Goal: Information Seeking & Learning: Learn about a topic

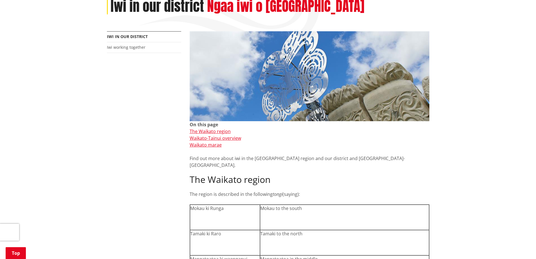
scroll to position [28, 0]
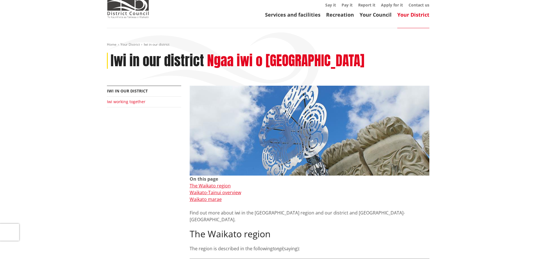
click at [116, 102] on link "Iwi working together" at bounding box center [126, 101] width 39 height 5
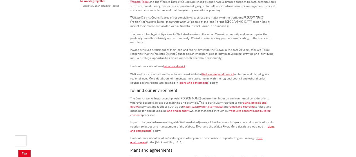
scroll to position [59, 0]
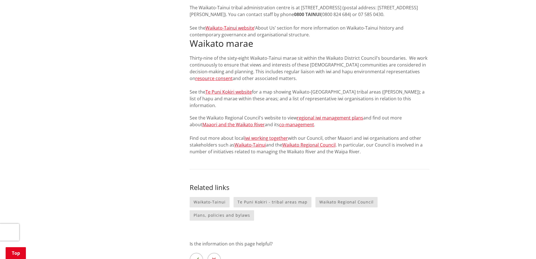
scroll to position [675, 0]
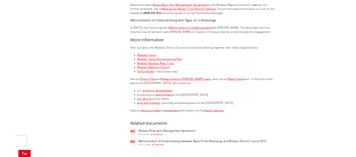
scroll to position [563, 0]
